Goal: Navigation & Orientation: Find specific page/section

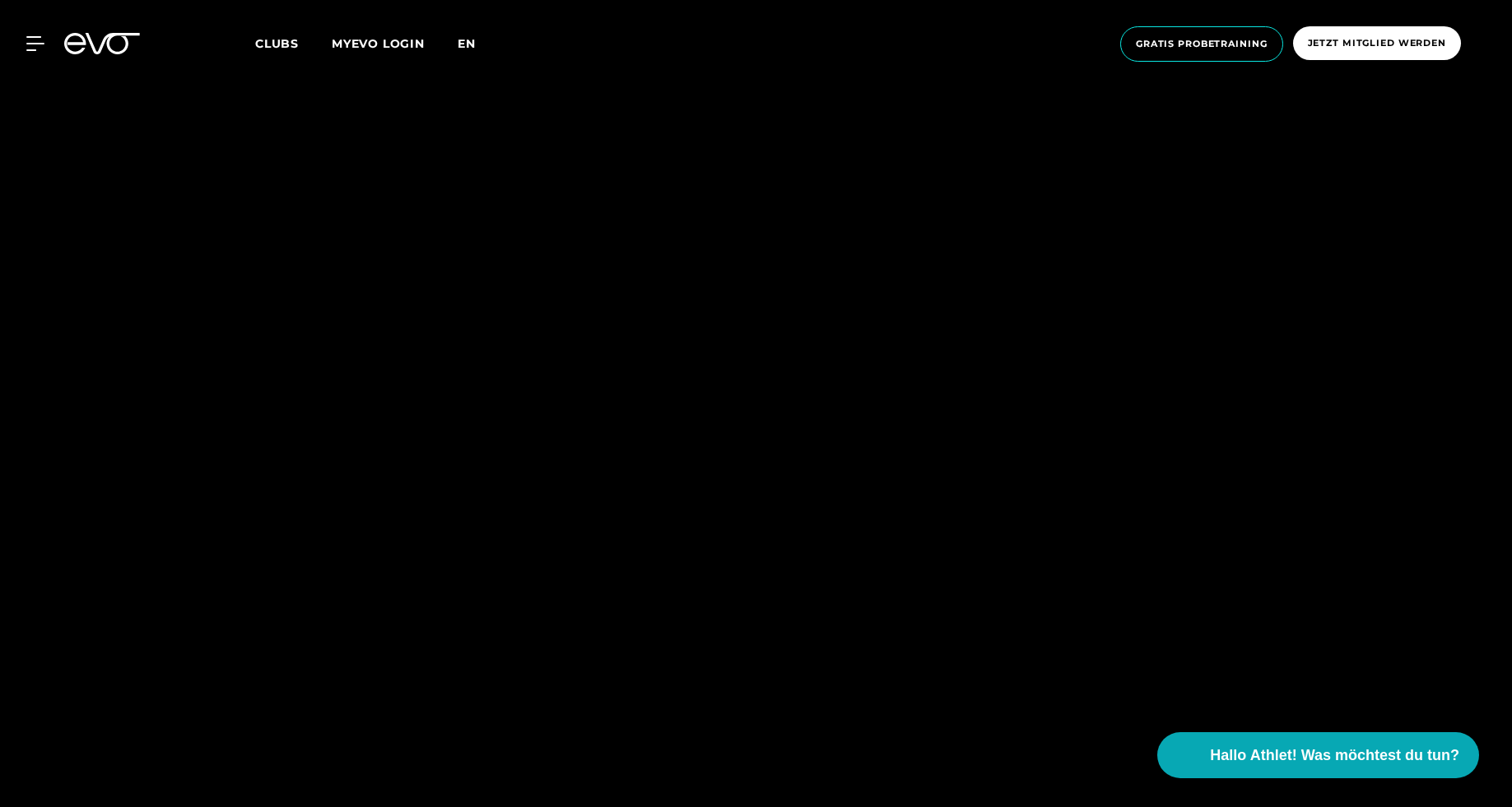
click at [473, 45] on span "en" at bounding box center [466, 44] width 18 height 15
click at [473, 45] on span "de" at bounding box center [466, 44] width 19 height 15
click at [474, 46] on span "en" at bounding box center [466, 44] width 18 height 15
click at [358, 38] on link "MYEVO LOGIN" at bounding box center [378, 44] width 93 height 15
click at [280, 45] on span "Clubs" at bounding box center [277, 44] width 44 height 15
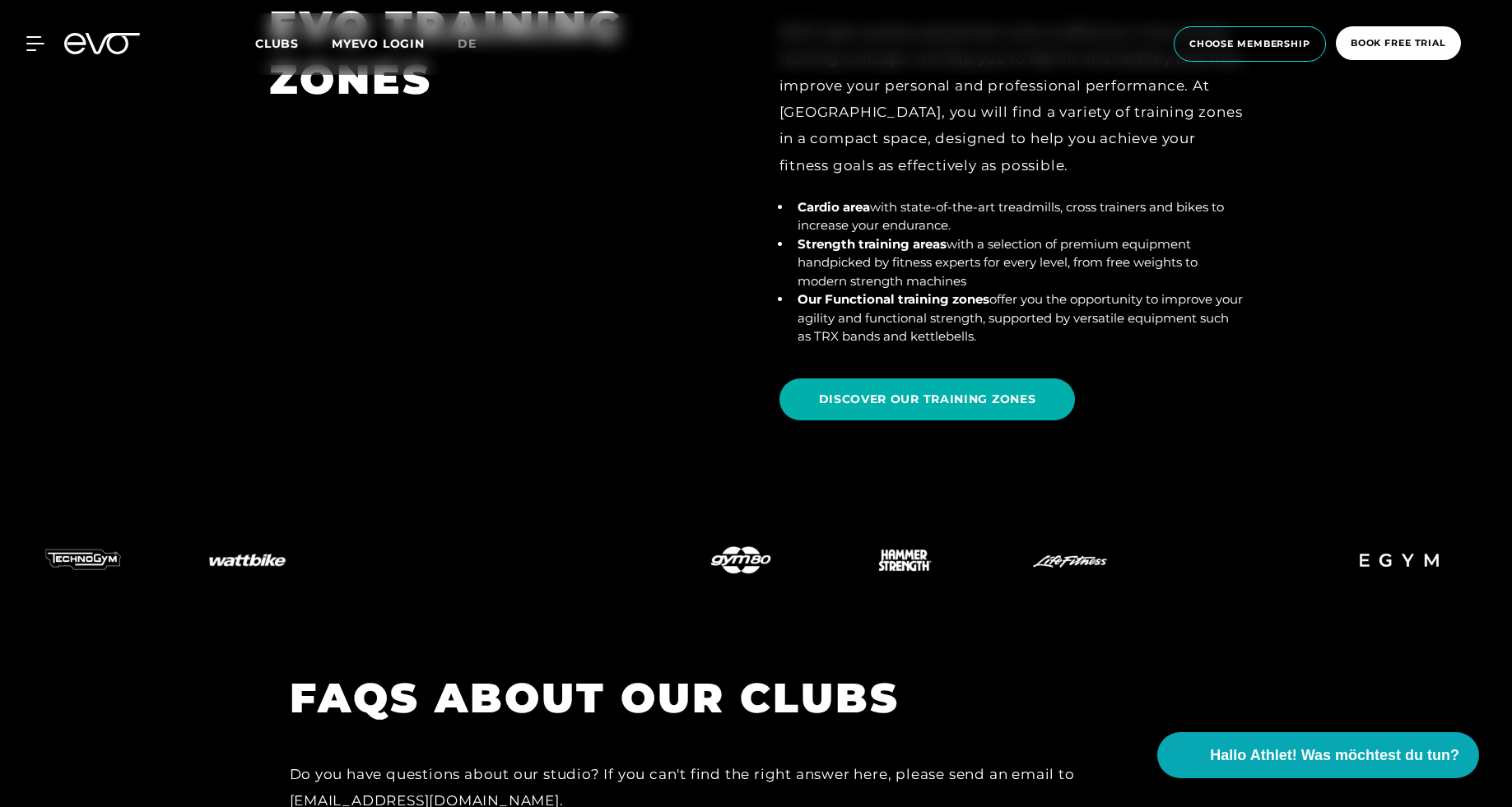
scroll to position [6409, 0]
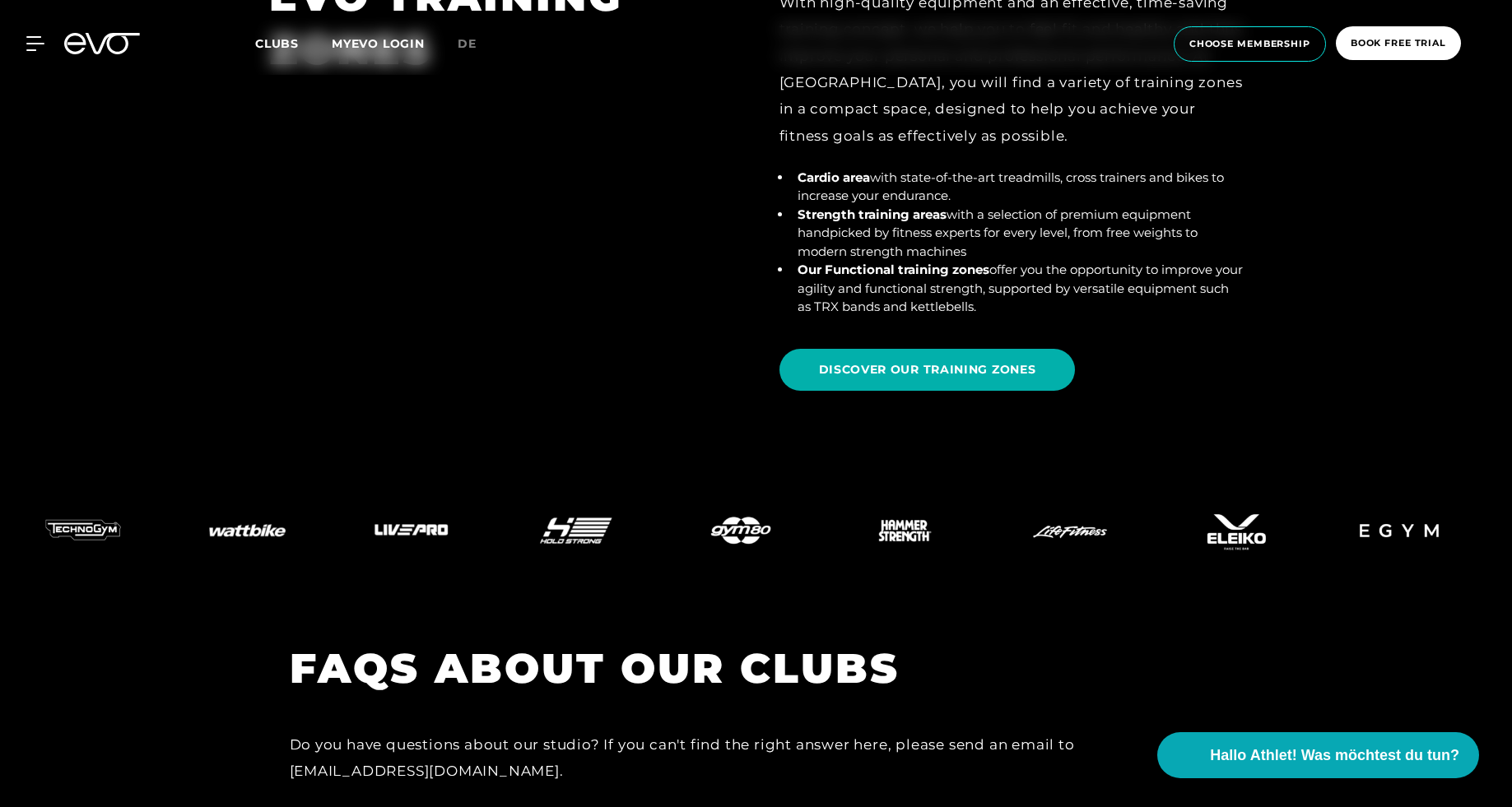
drag, startPoint x: 1510, startPoint y: 627, endPoint x: 1496, endPoint y: 608, distance: 23.6
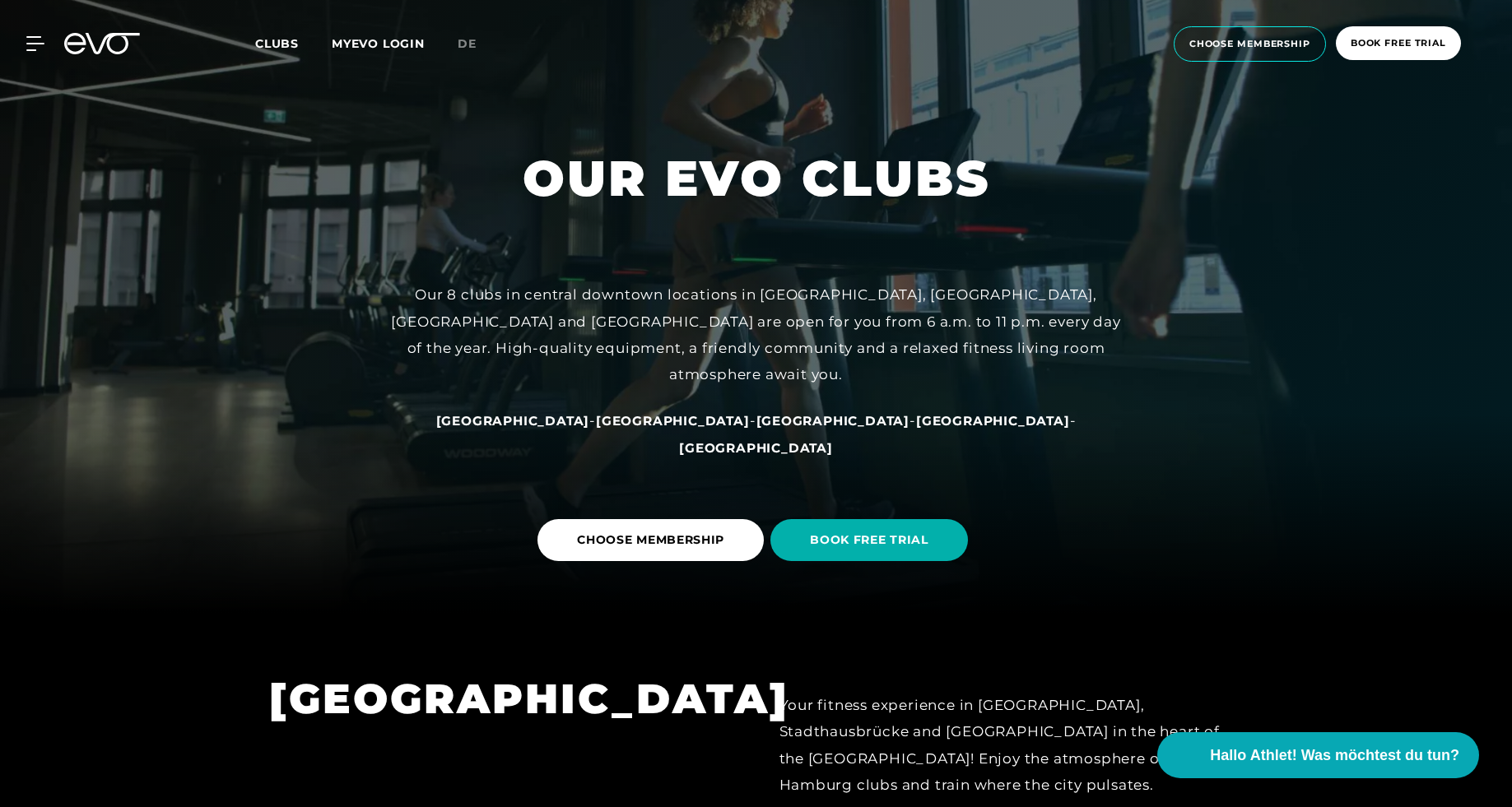
scroll to position [0, 0]
